Goal: Information Seeking & Learning: Learn about a topic

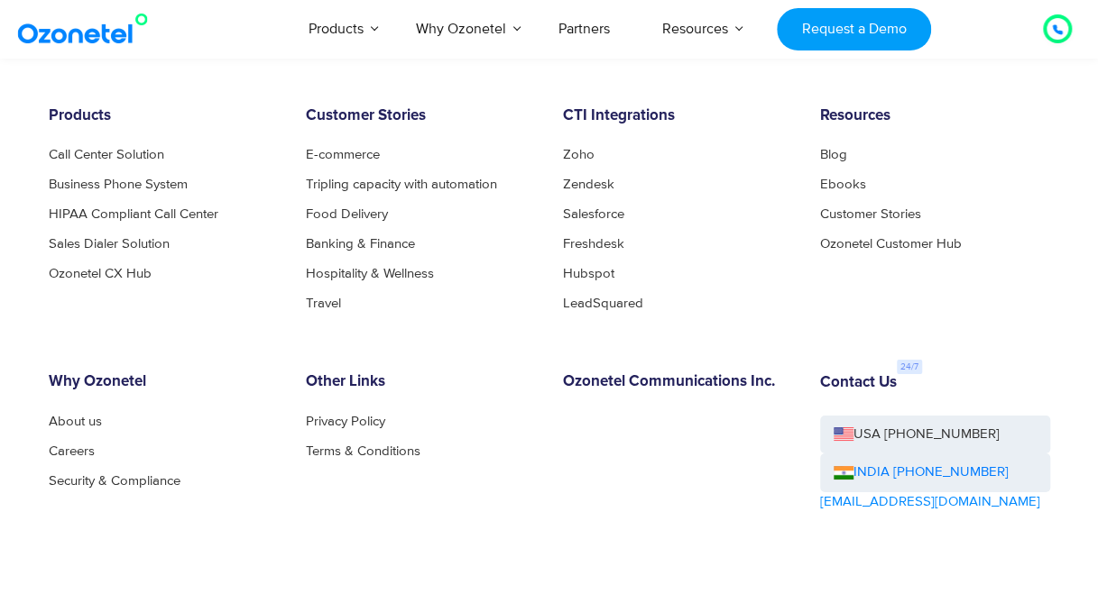
scroll to position [9617, 0]
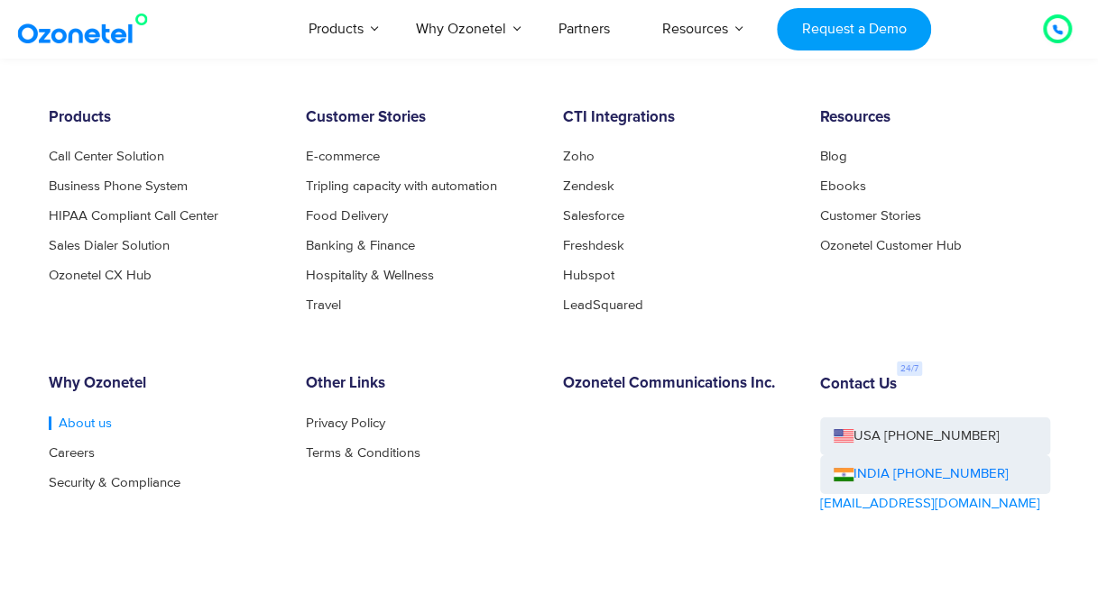
click at [78, 430] on link "About us" at bounding box center [80, 424] width 63 height 14
